Goal: Information Seeking & Learning: Learn about a topic

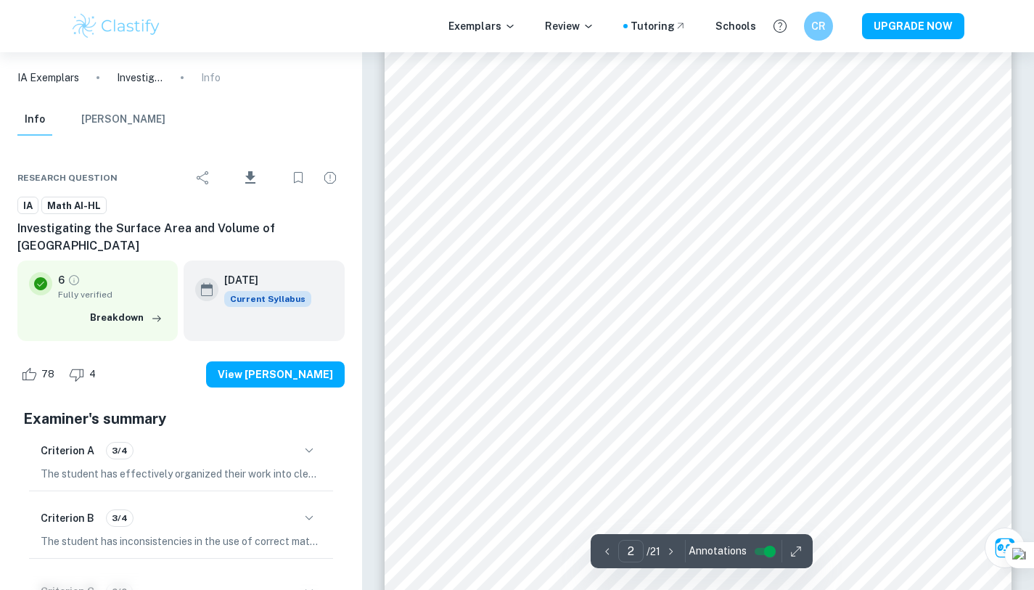
scroll to position [1028, 0]
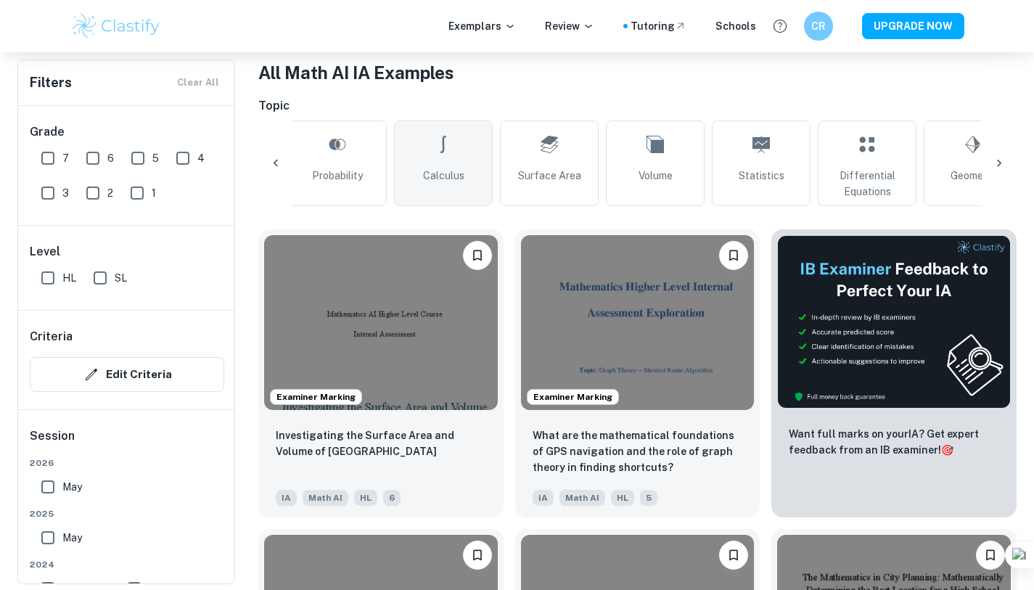
scroll to position [0, 359]
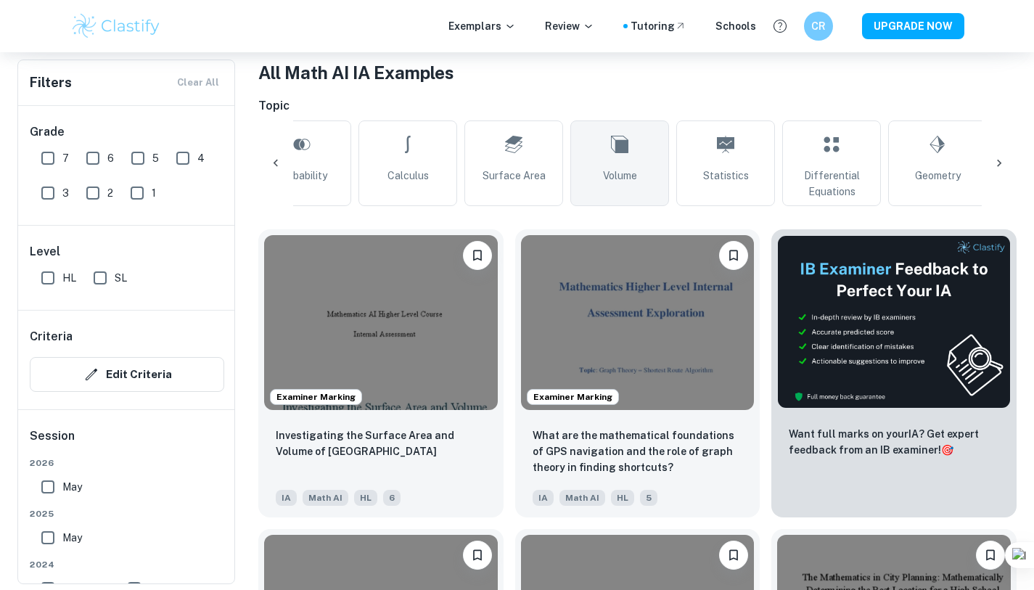
click at [633, 147] on link "Volume" at bounding box center [619, 163] width 99 height 86
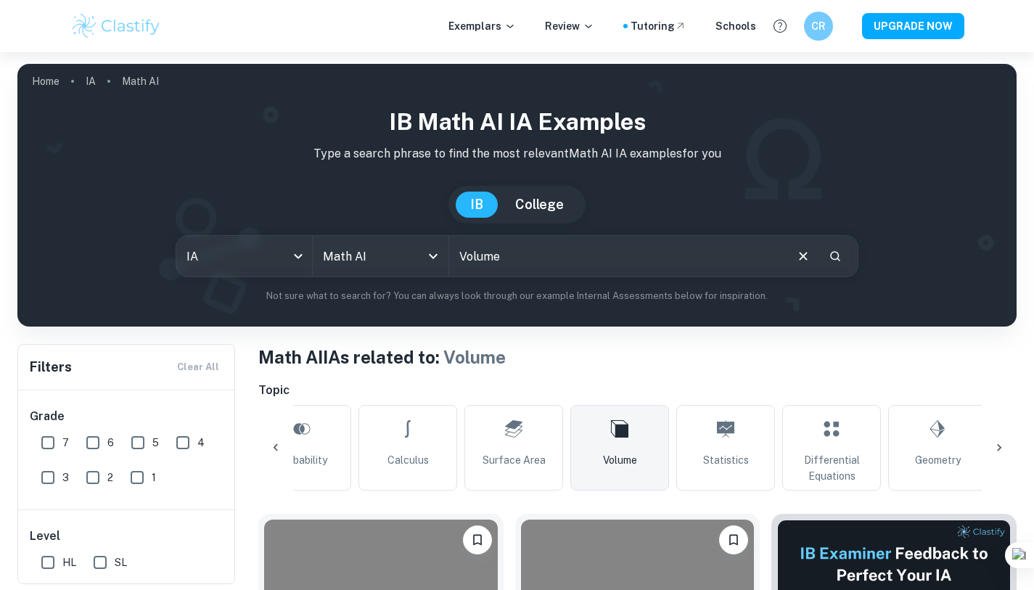
click at [526, 261] on input "Volume" at bounding box center [616, 256] width 335 height 41
type input "Volume beauty"
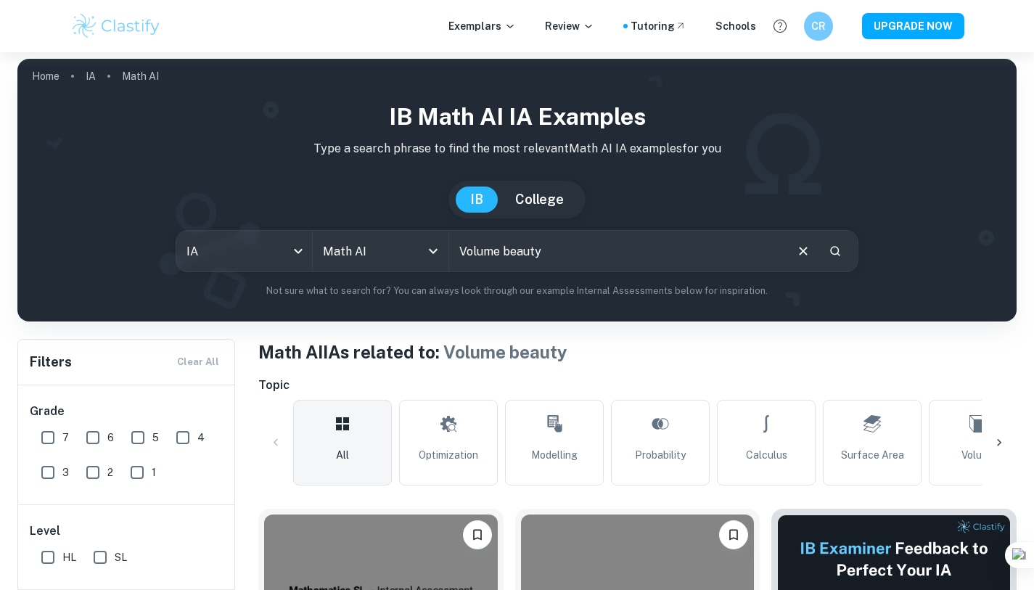
scroll to position [215, 0]
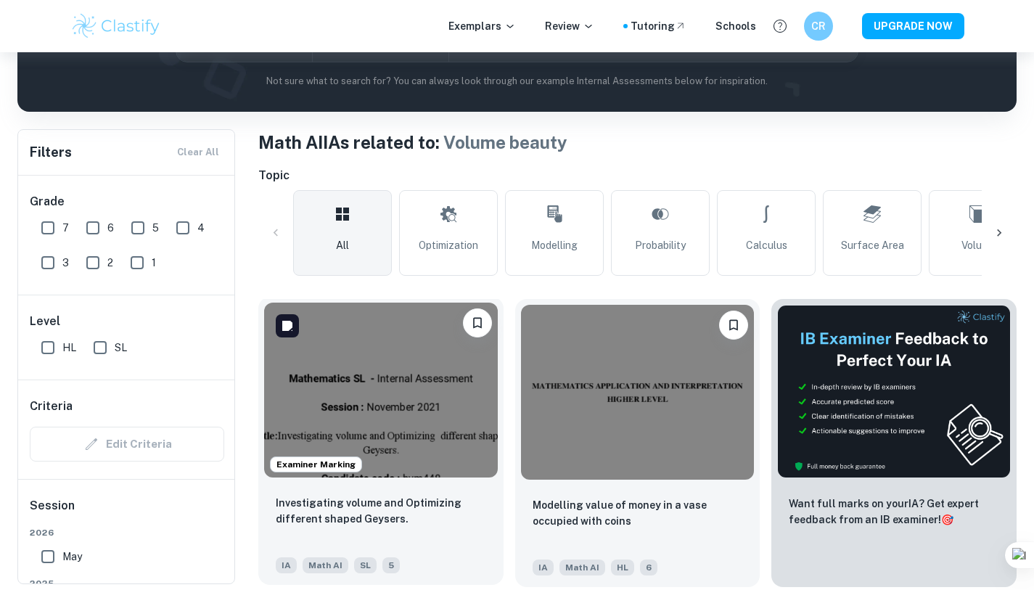
click at [470, 418] on img at bounding box center [381, 390] width 234 height 175
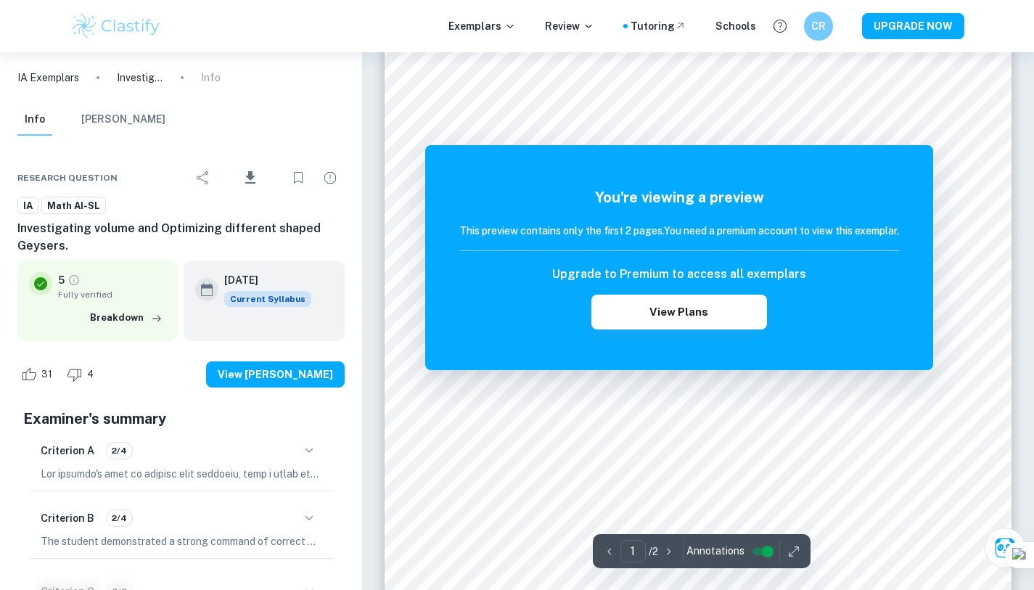
scroll to position [193, 0]
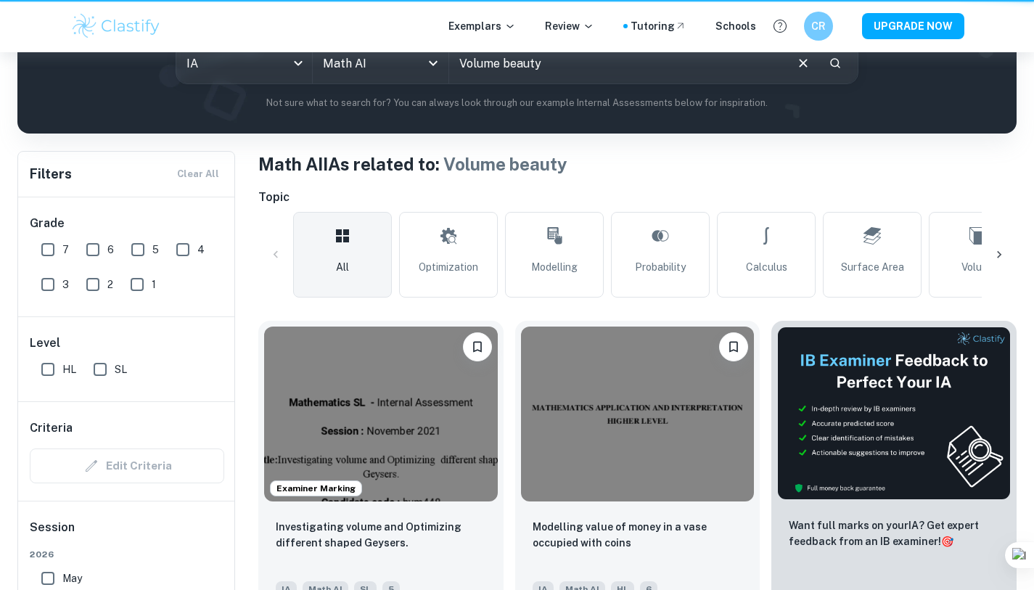
scroll to position [215, 0]
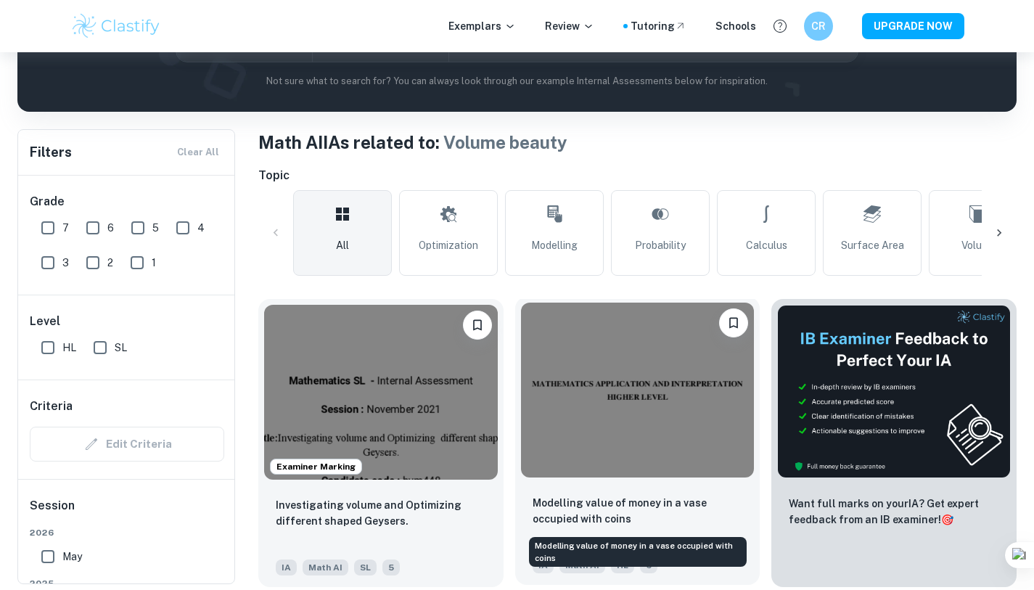
click at [602, 525] on p "Modelling value of money in a vase occupied with coins" at bounding box center [638, 511] width 210 height 32
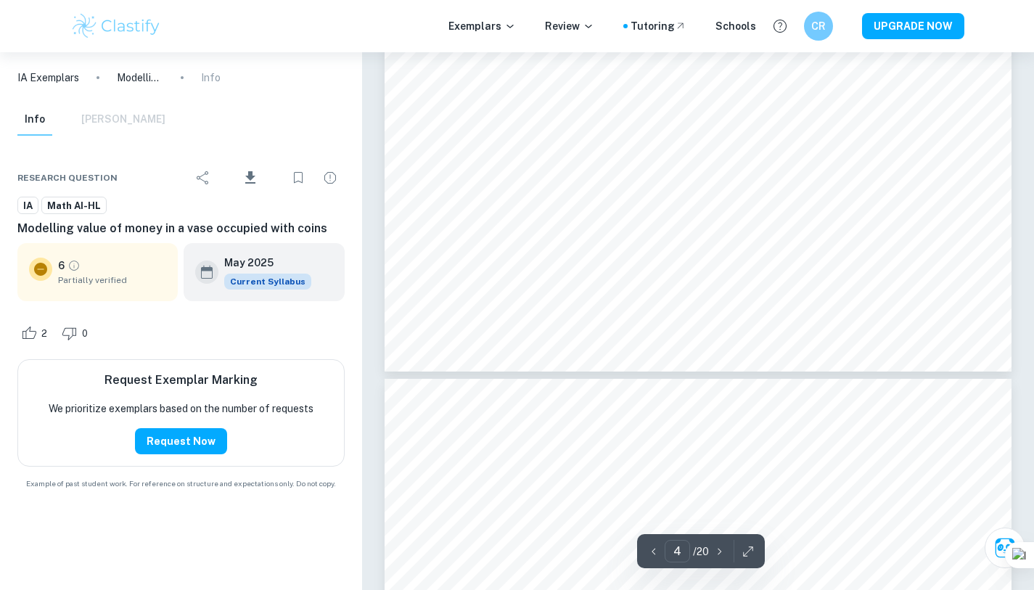
scroll to position [3544, 0]
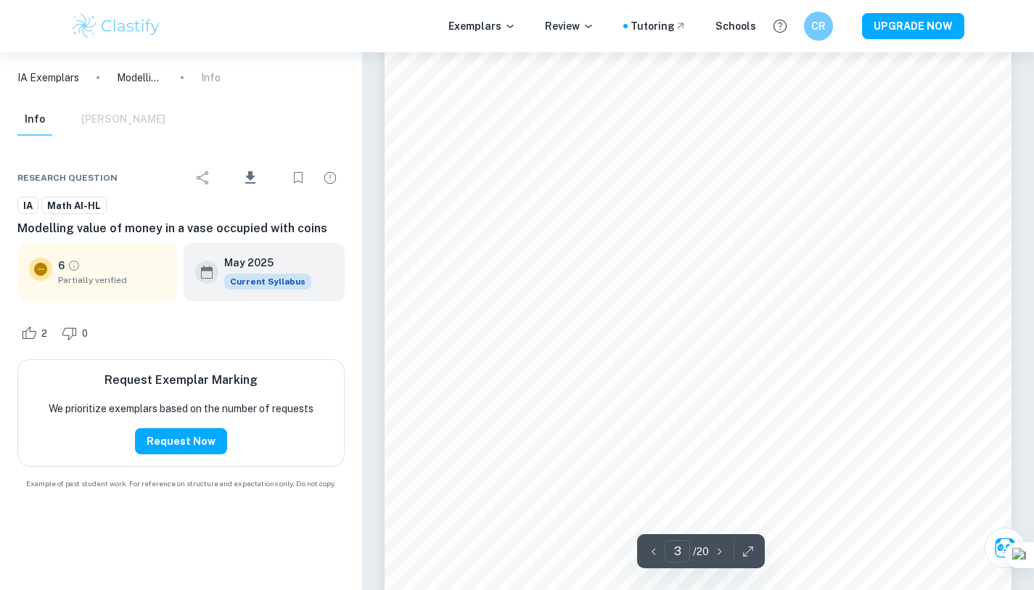
type input "2"
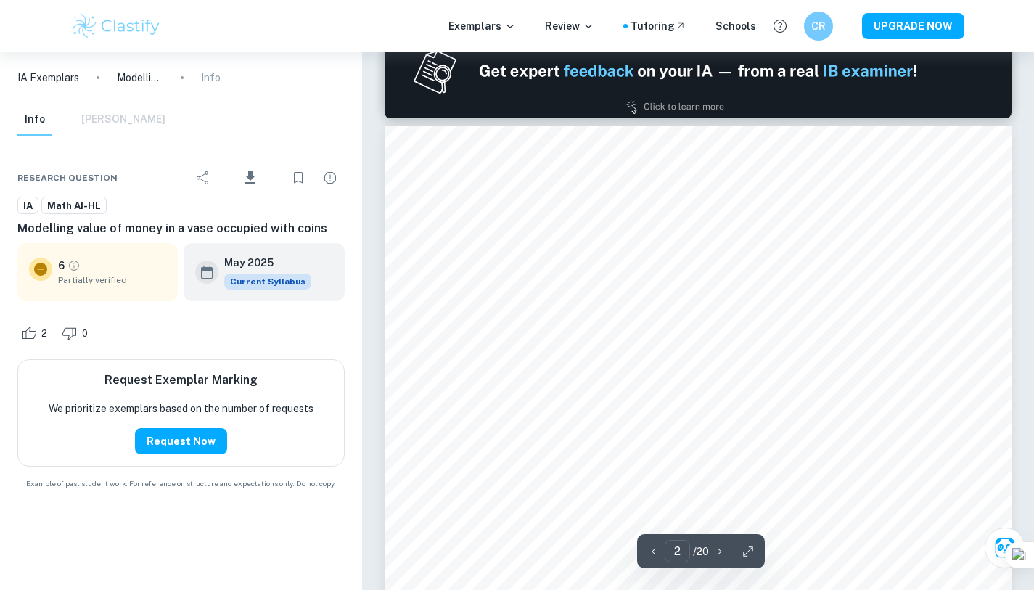
scroll to position [941, 0]
